Goal: Information Seeking & Learning: Learn about a topic

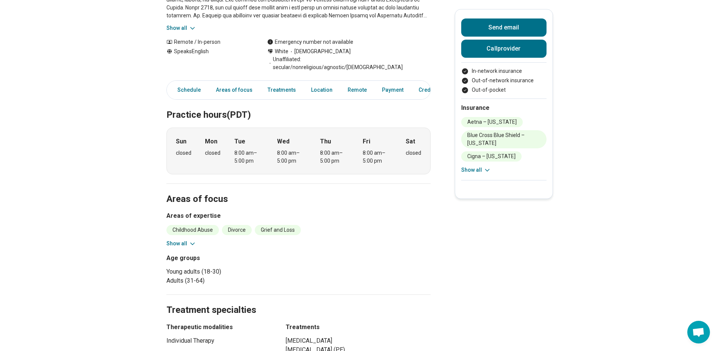
scroll to position [38, 0]
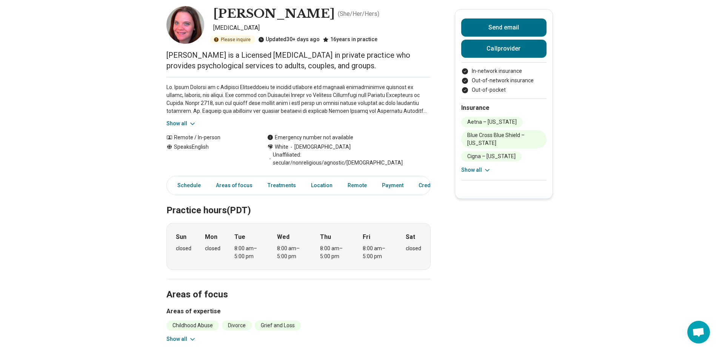
click at [196, 125] on icon at bounding box center [193, 124] width 8 height 8
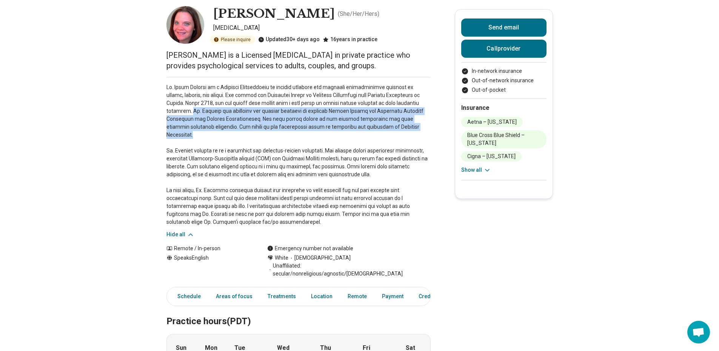
drag, startPoint x: 188, startPoint y: 109, endPoint x: 395, endPoint y: 127, distance: 208.0
click at [395, 127] on p at bounding box center [298, 154] width 264 height 143
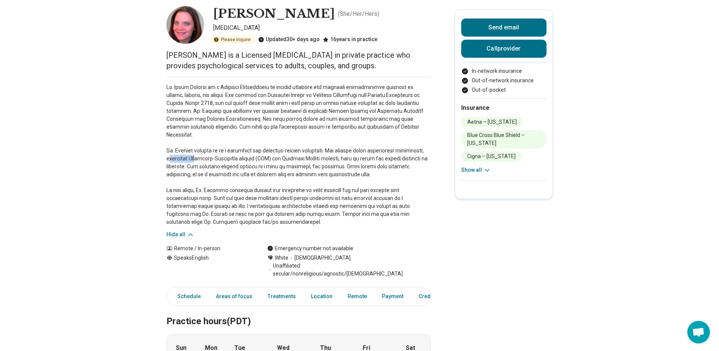
drag, startPoint x: 172, startPoint y: 150, endPoint x: 258, endPoint y: 145, distance: 86.6
click at [201, 147] on p at bounding box center [298, 154] width 264 height 143
click at [279, 145] on p at bounding box center [298, 154] width 264 height 143
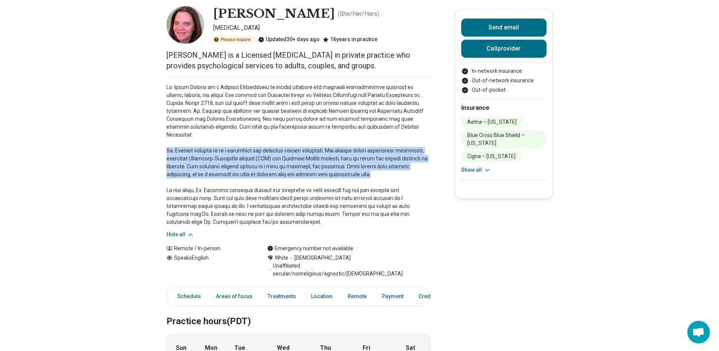
drag, startPoint x: 167, startPoint y: 143, endPoint x: 402, endPoint y: 167, distance: 236.0
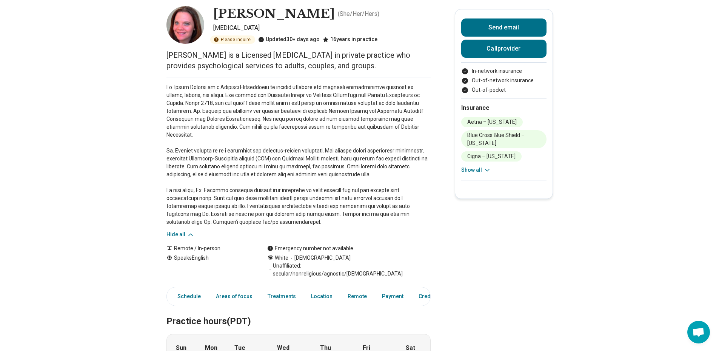
click at [191, 187] on p at bounding box center [298, 154] width 264 height 143
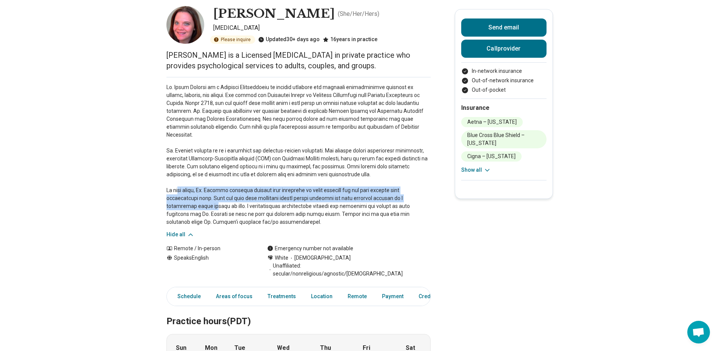
drag, startPoint x: 191, startPoint y: 182, endPoint x: 212, endPoint y: 200, distance: 27.6
click at [212, 200] on p at bounding box center [298, 154] width 264 height 143
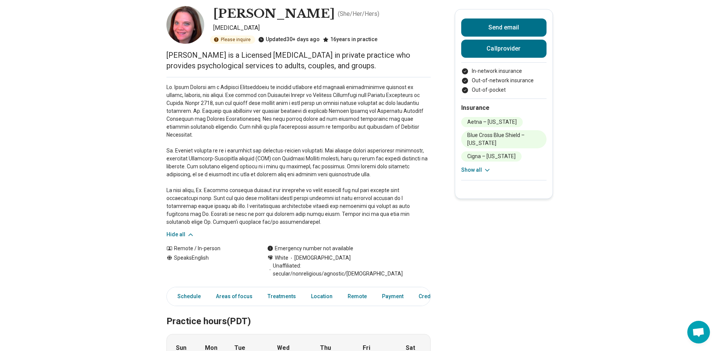
click at [270, 199] on p at bounding box center [298, 154] width 264 height 143
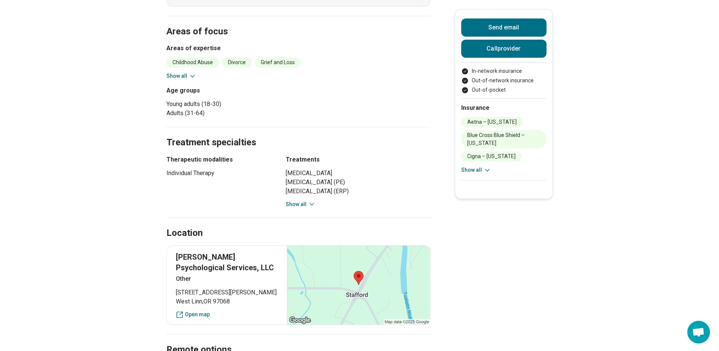
scroll to position [340, 0]
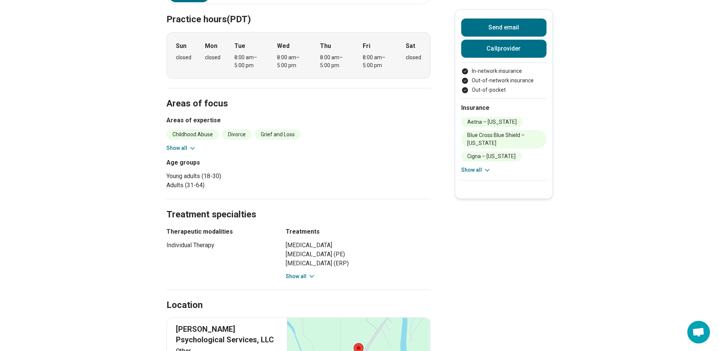
click at [193, 145] on icon at bounding box center [193, 149] width 8 height 8
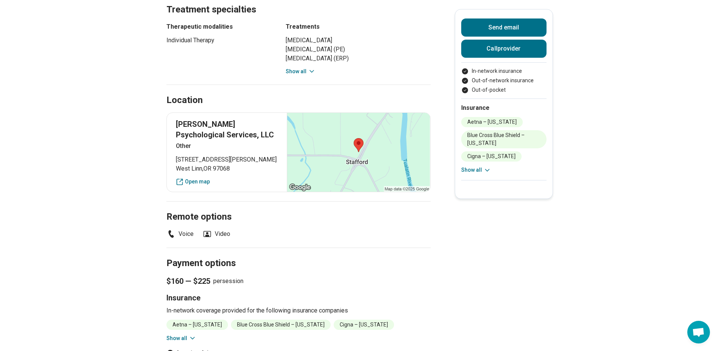
scroll to position [642, 0]
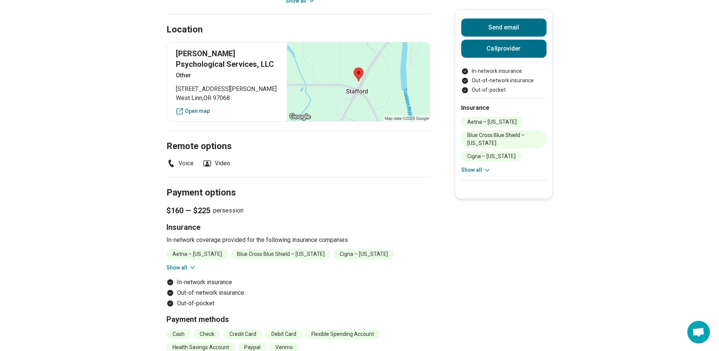
click at [195, 264] on icon at bounding box center [193, 268] width 8 height 8
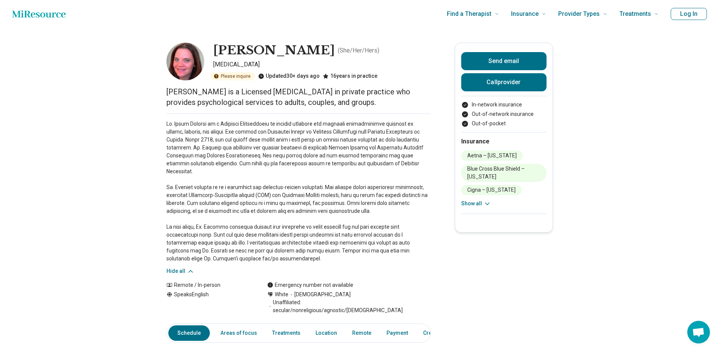
scroll to position [0, 0]
